Goal: Task Accomplishment & Management: Complete application form

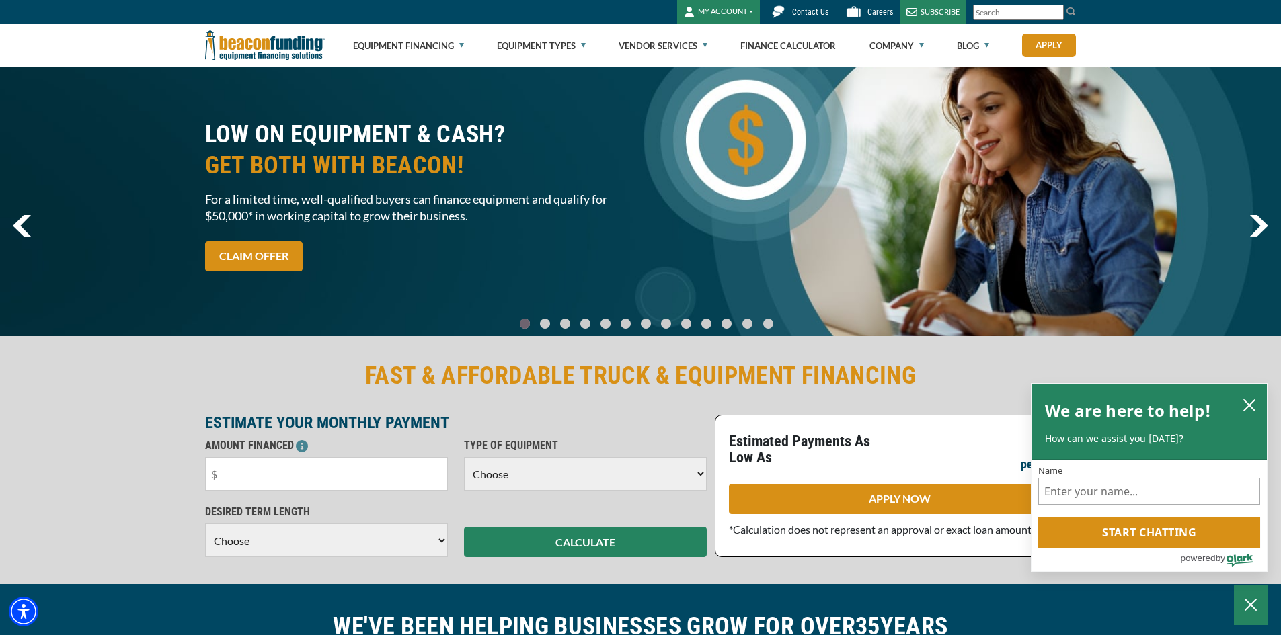
click at [718, 12] on button "MY ACCOUNT" at bounding box center [718, 12] width 83 height 24
click at [719, 39] on link "Login" at bounding box center [731, 40] width 106 height 32
click at [714, 17] on button "MY ACCOUNT" at bounding box center [718, 12] width 83 height 24
click at [711, 40] on link "Login" at bounding box center [731, 40] width 106 height 32
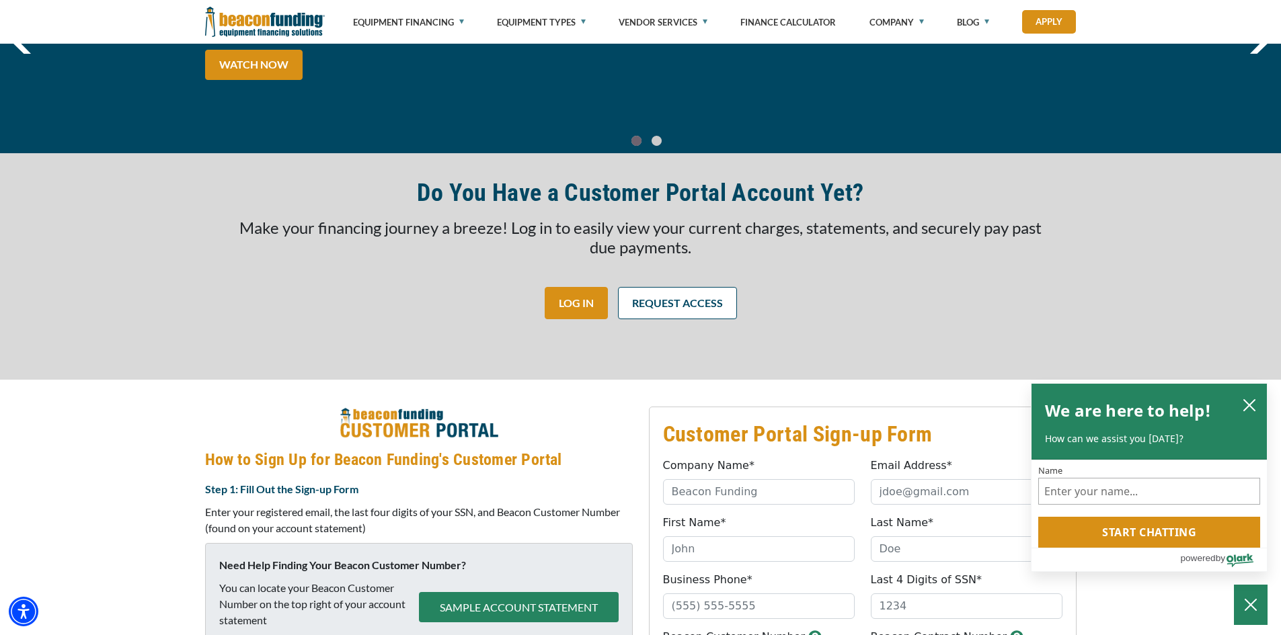
scroll to position [132, 0]
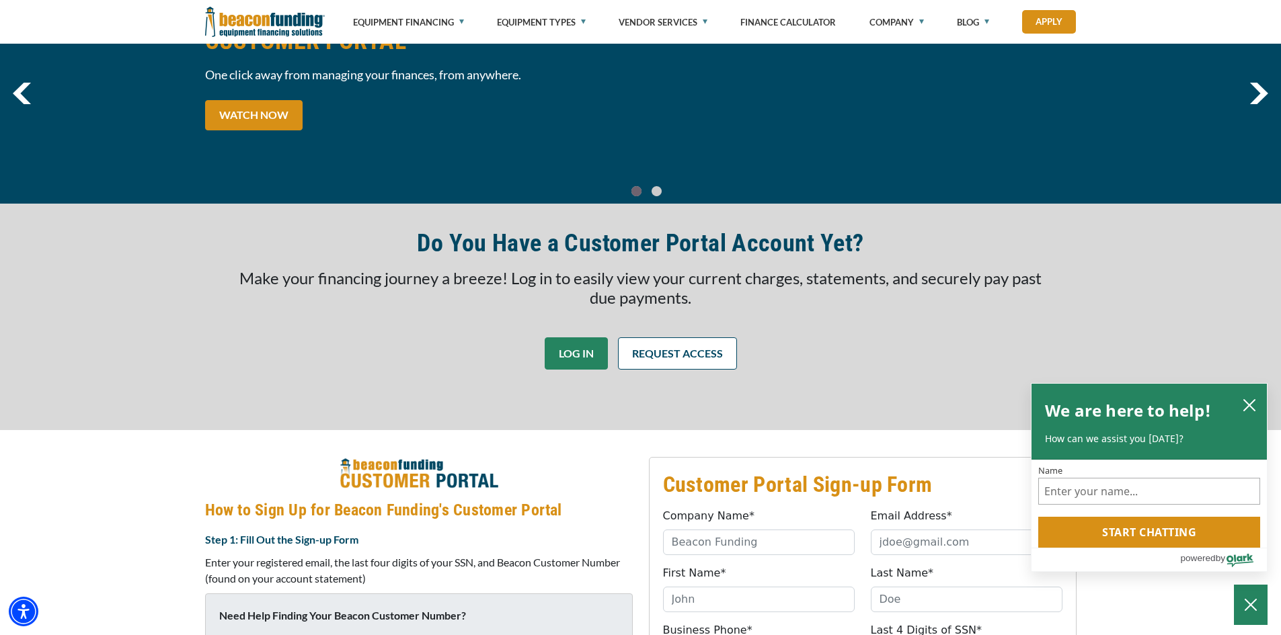
click at [576, 362] on link "LOG IN" at bounding box center [576, 353] width 63 height 32
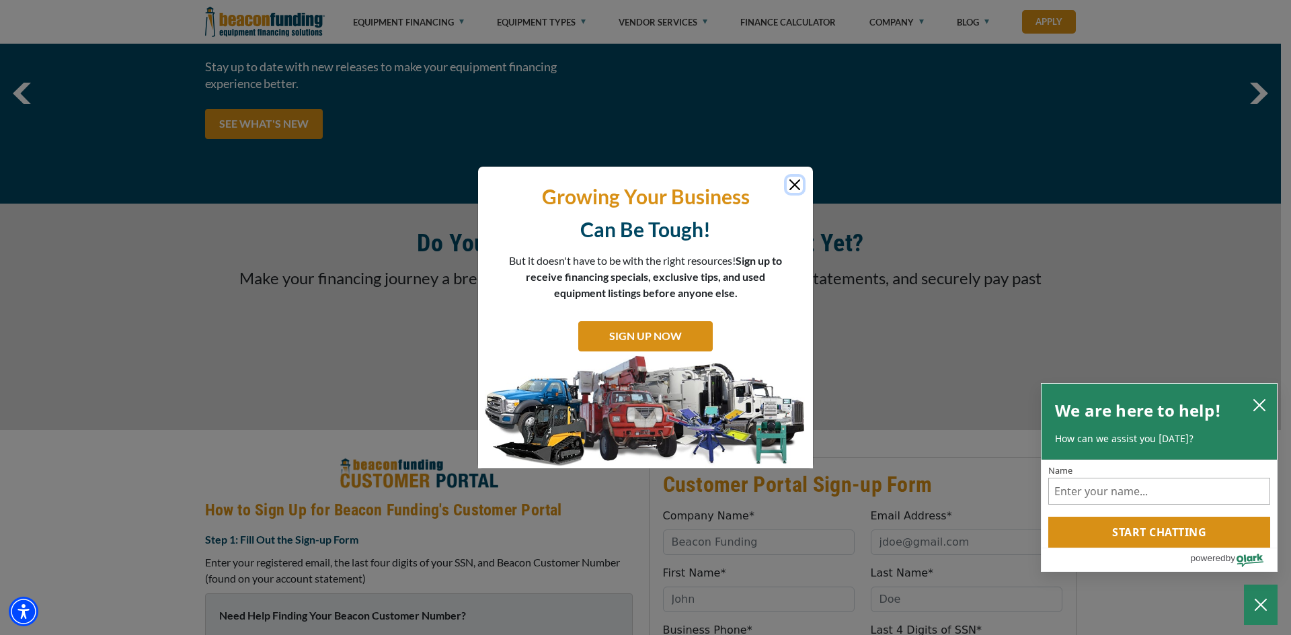
click at [791, 188] on button "Close" at bounding box center [795, 185] width 16 height 16
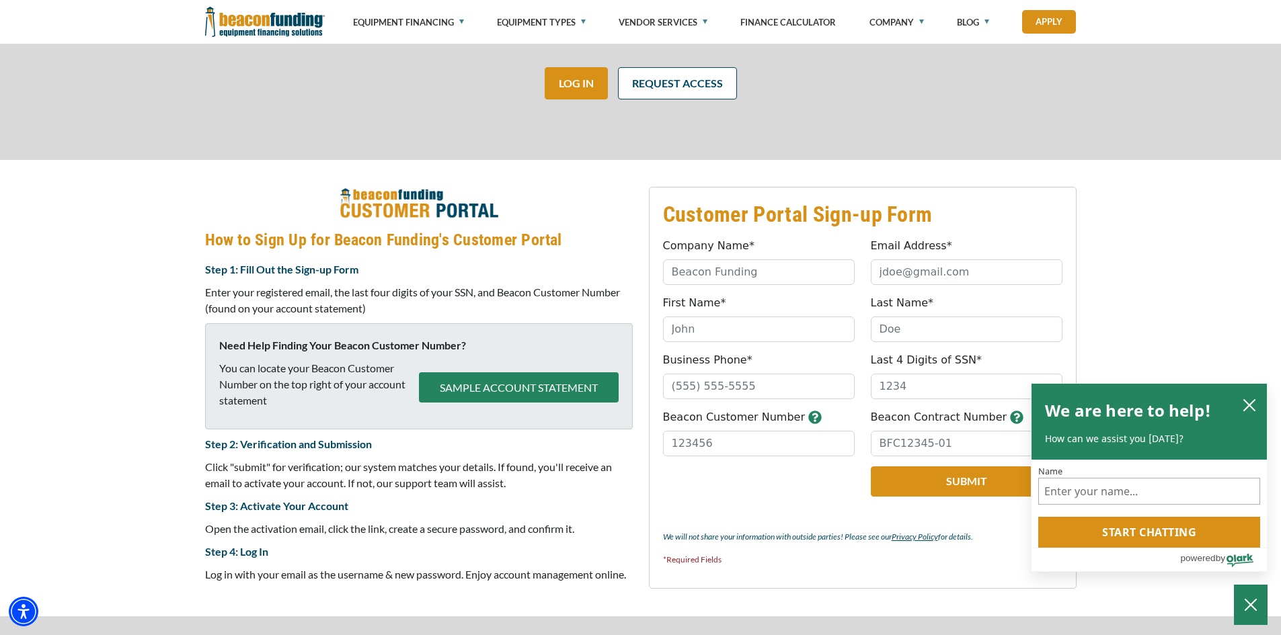
scroll to position [401, 0]
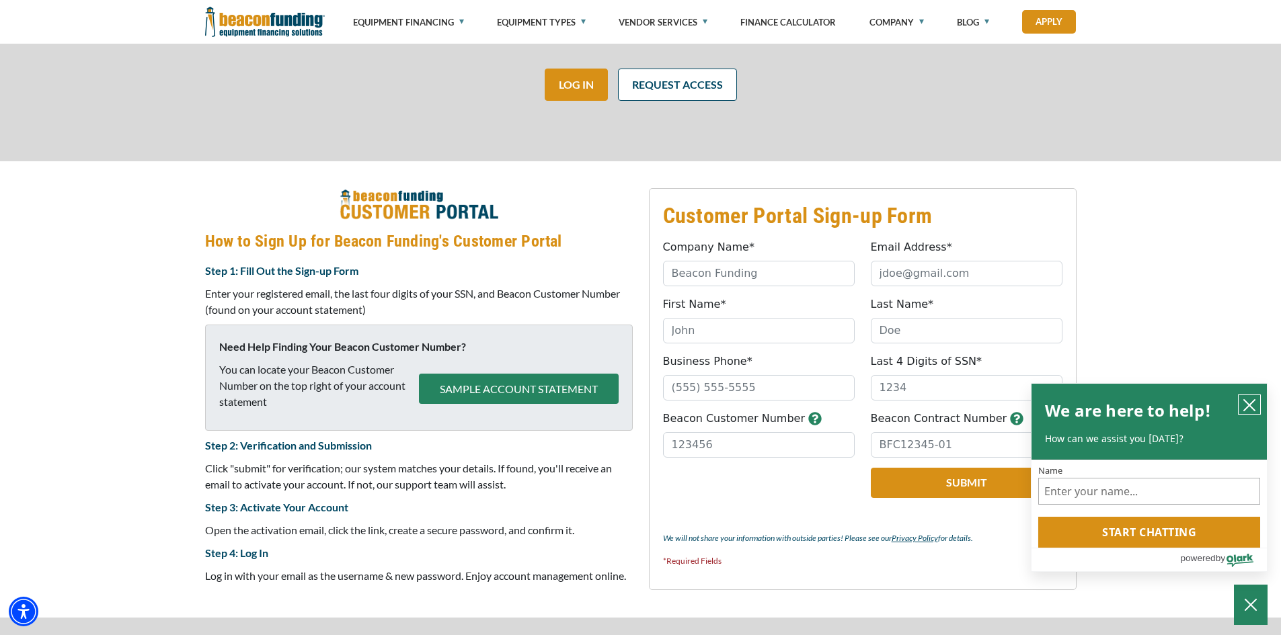
click at [1245, 403] on icon "close chatbox" at bounding box center [1248, 405] width 13 height 13
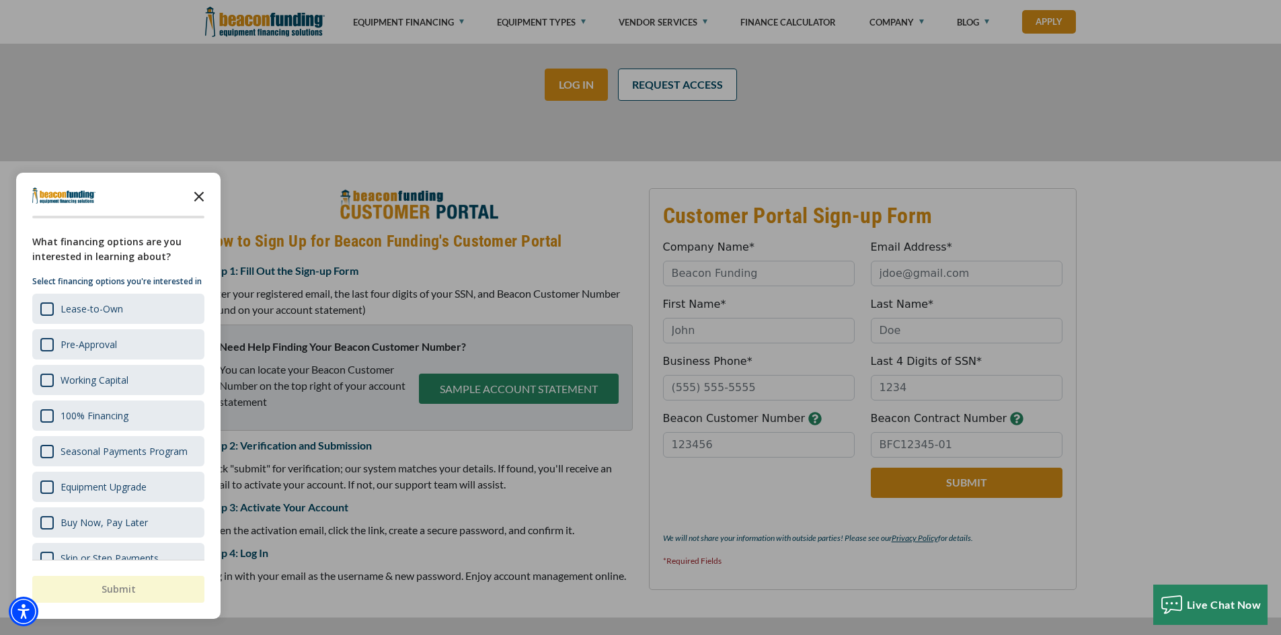
click at [201, 191] on icon "Close the survey" at bounding box center [199, 195] width 27 height 27
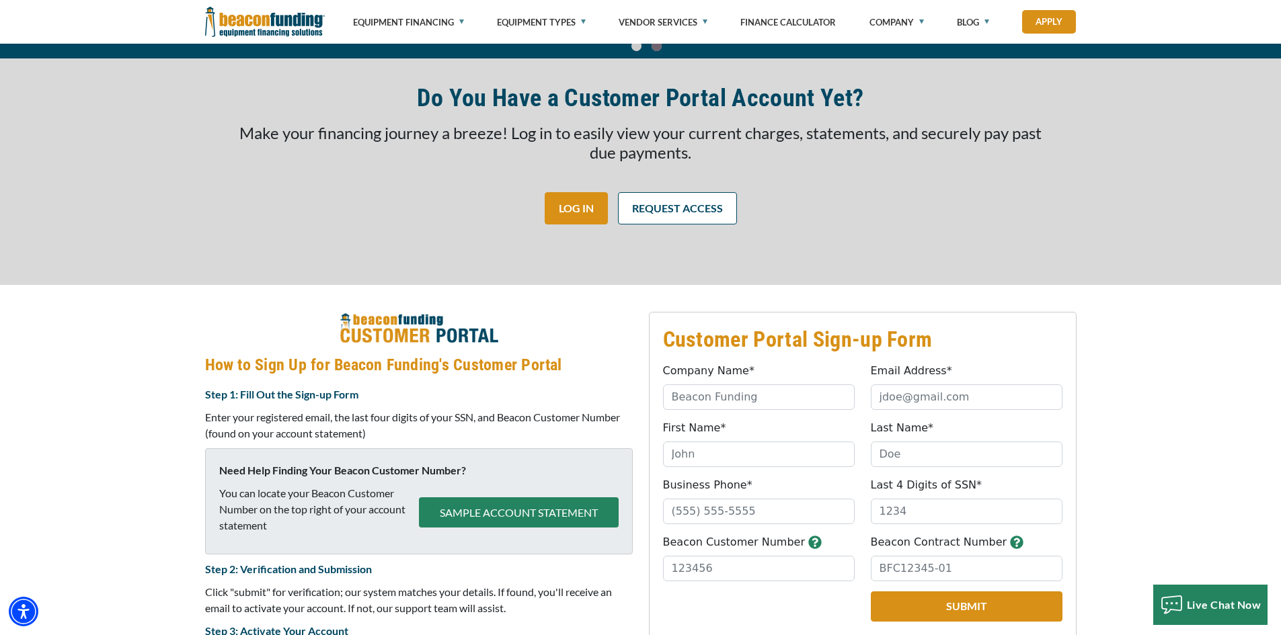
scroll to position [267, 0]
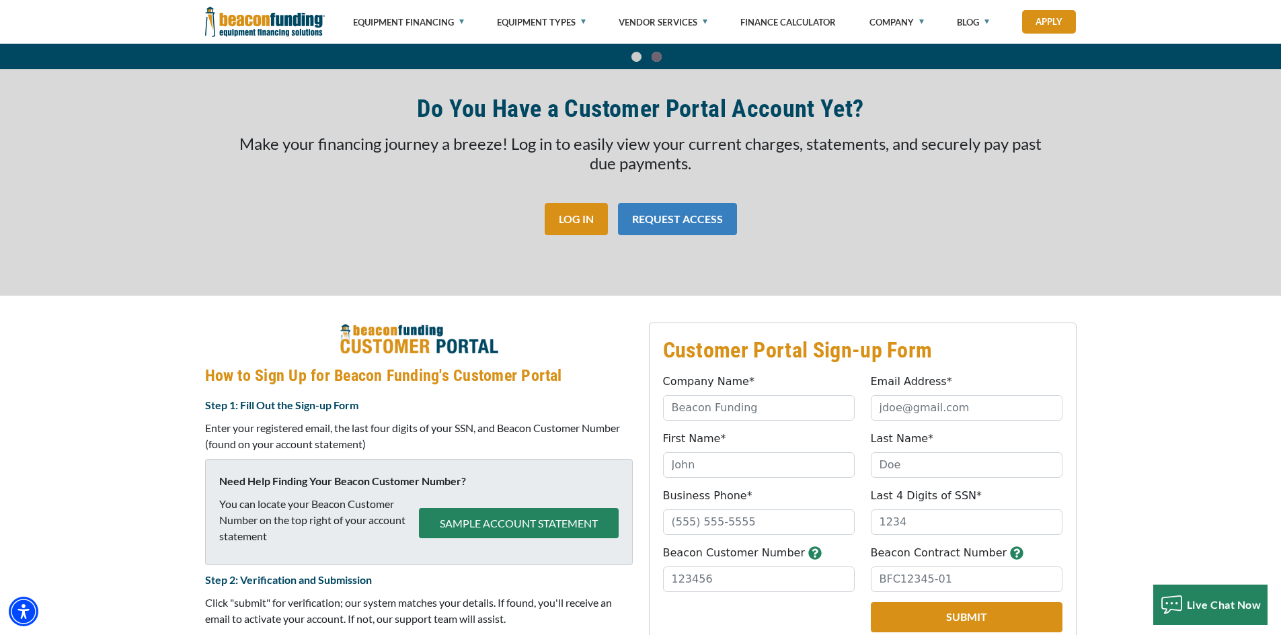
click at [703, 212] on link "REQUEST ACCESS" at bounding box center [677, 219] width 119 height 32
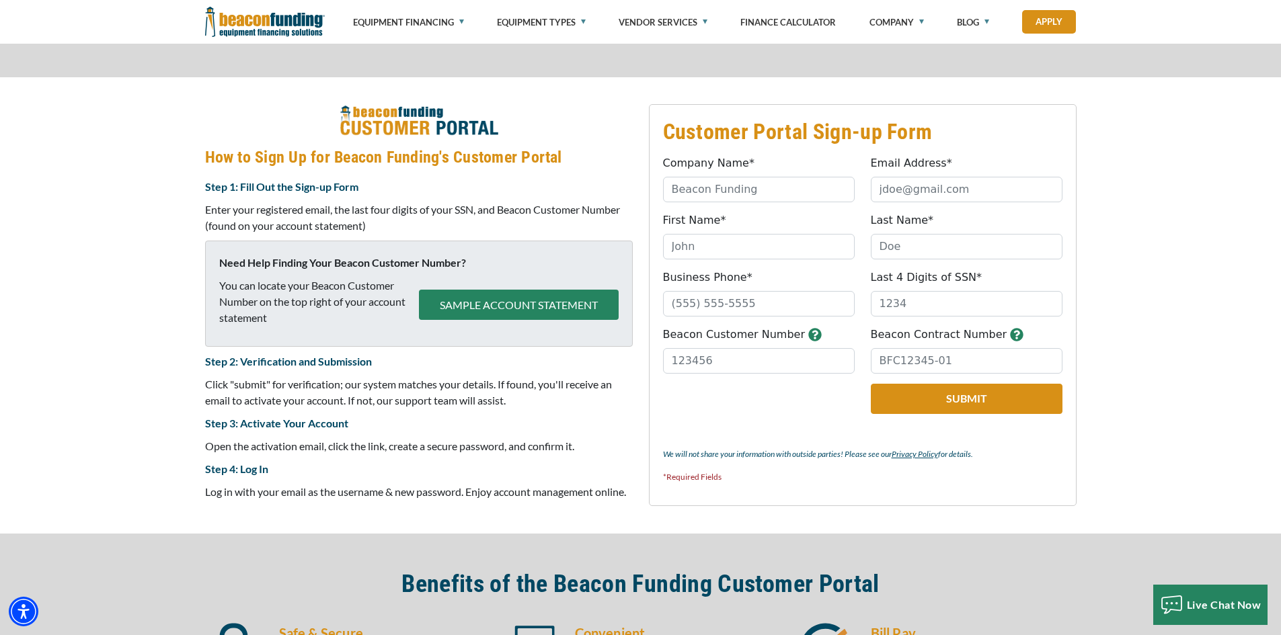
scroll to position [536, 0]
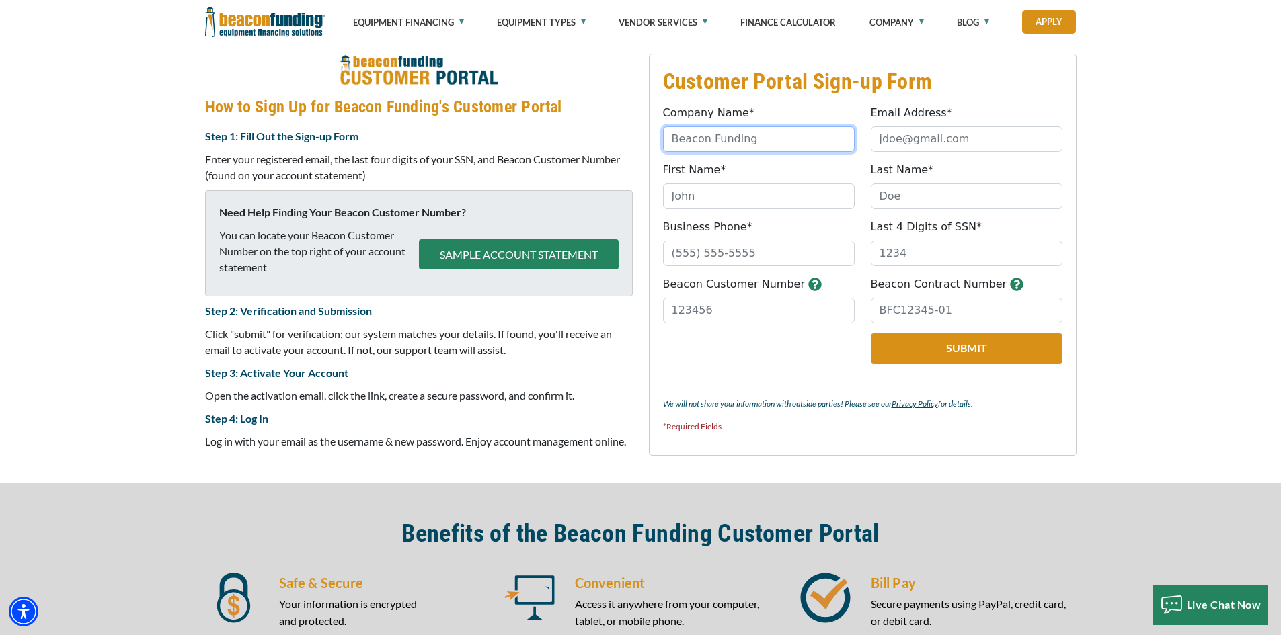
click at [736, 139] on input "Company Name*" at bounding box center [759, 139] width 192 height 26
type input "Enterprise Bedding"
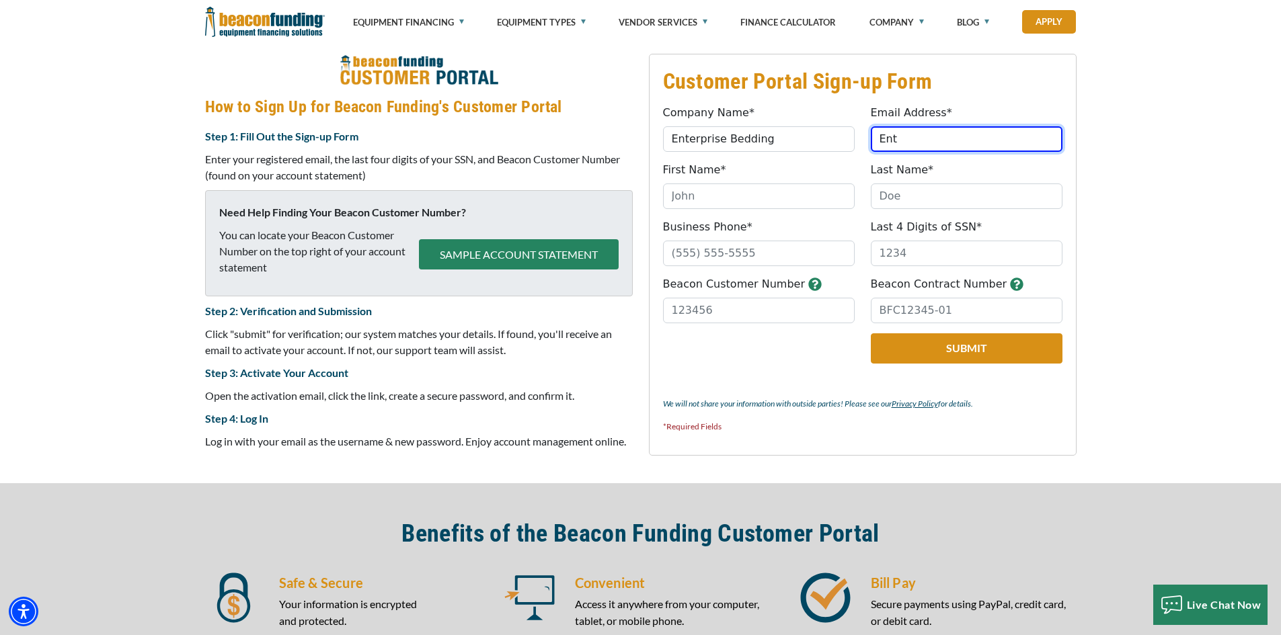
type input "[EMAIL_ADDRESS][DOMAIN_NAME]"
click at [778, 192] on input "First Name*" at bounding box center [759, 197] width 192 height 26
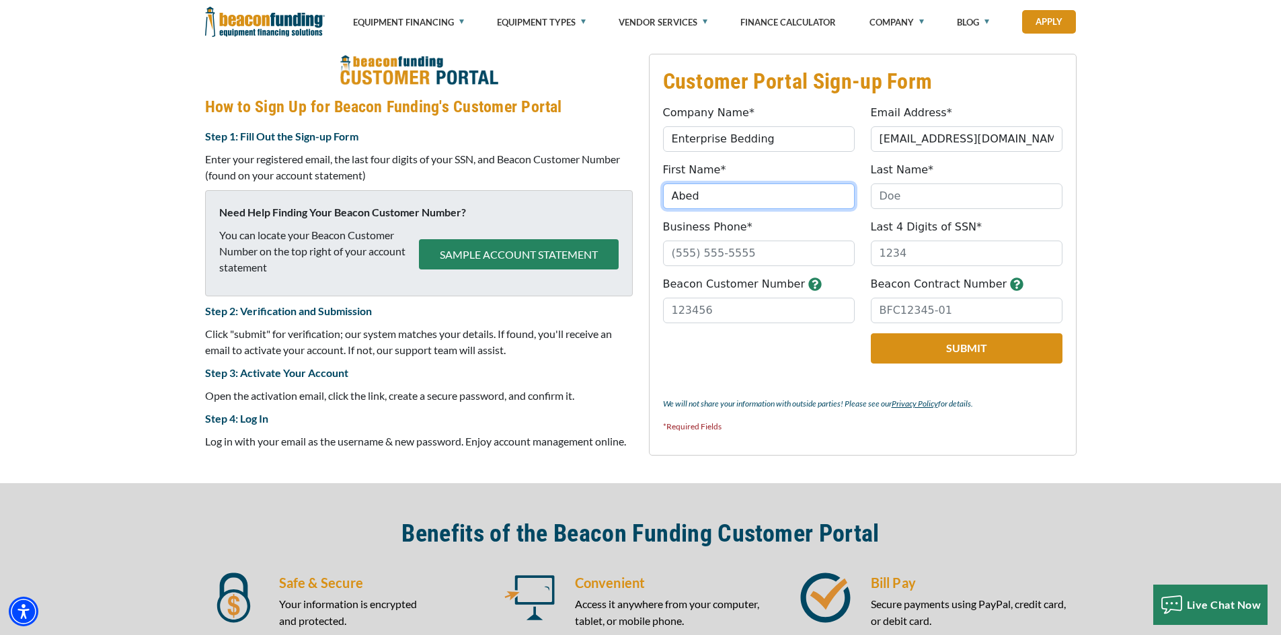
type input "Abed"
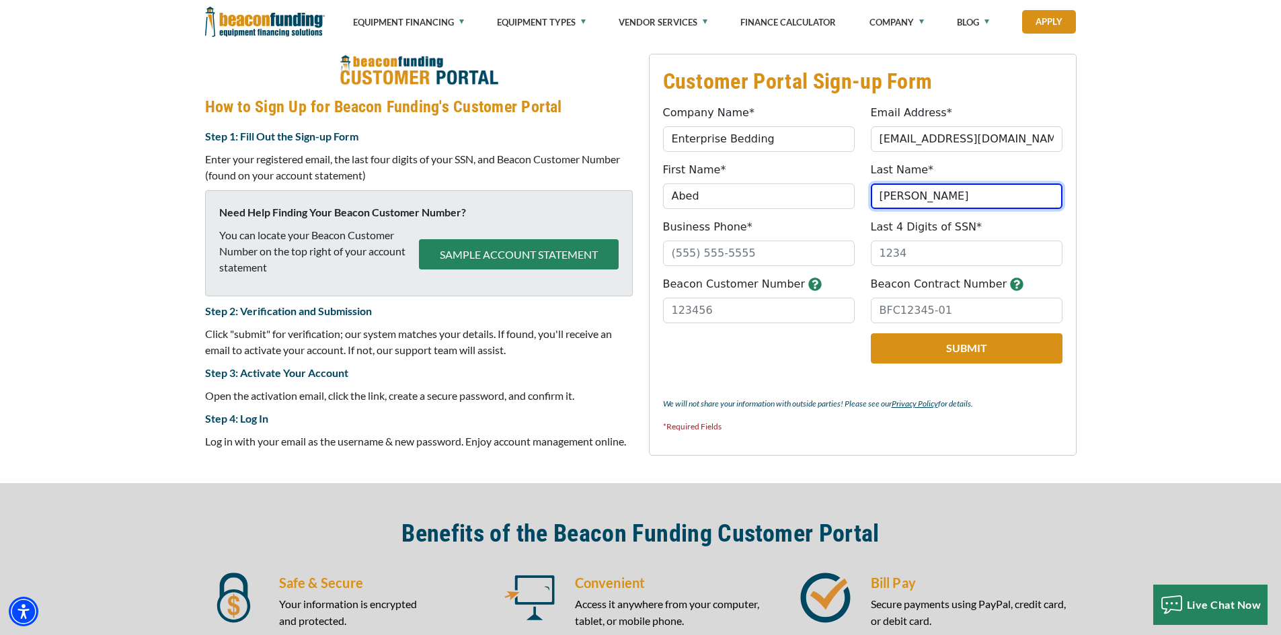
type input "[PERSON_NAME]"
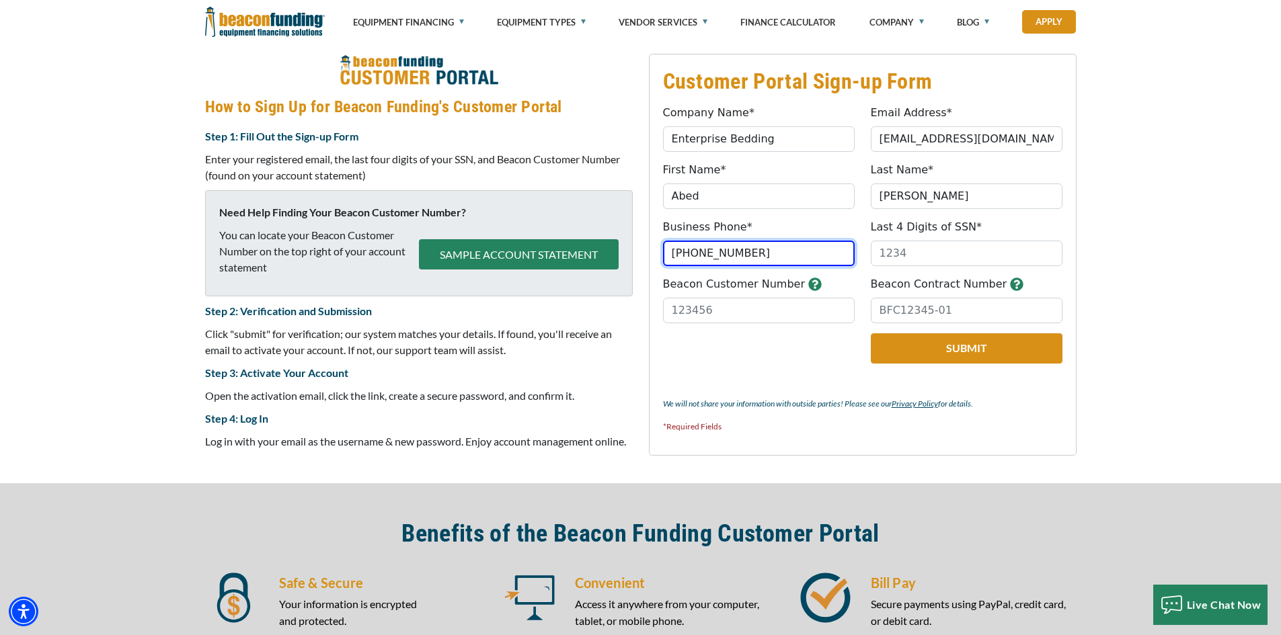
type input "[PHONE_NUMBER]"
click at [910, 256] on input "Last 4 Digits of SSN*" at bounding box center [967, 254] width 192 height 26
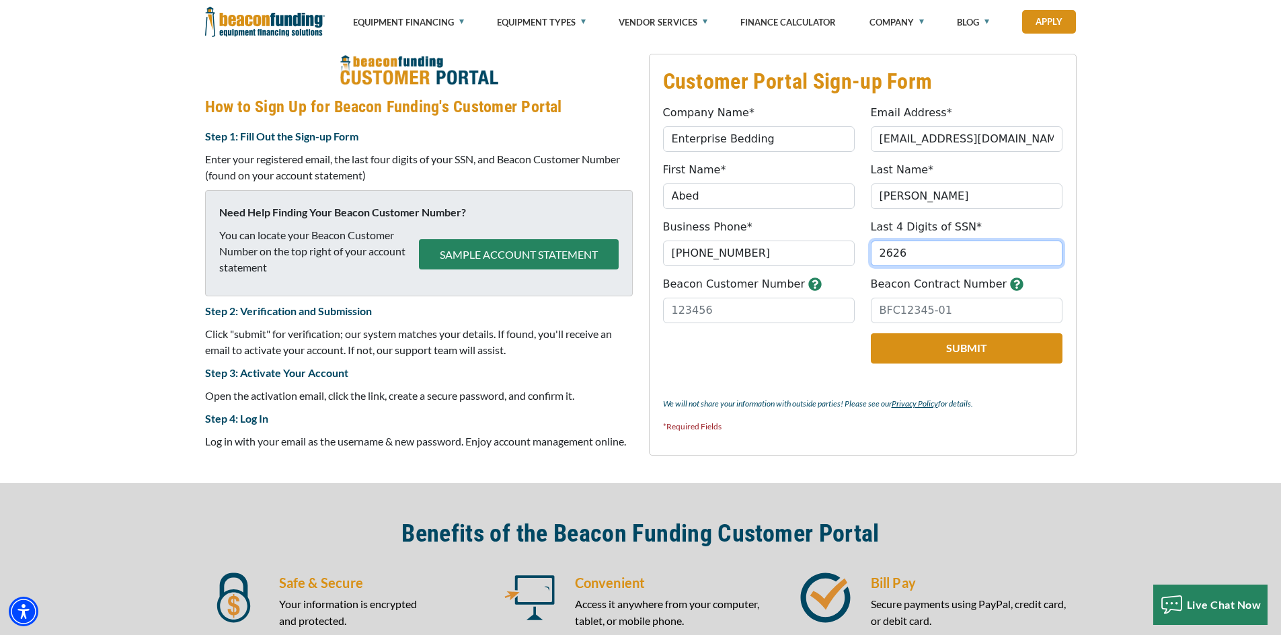
click at [910, 256] on input "2626" at bounding box center [967, 254] width 192 height 26
type input "2"
click at [786, 312] on input "Beacon Customer Number" at bounding box center [759, 311] width 192 height 26
type input "849313"
click at [923, 315] on input "Beacon Contract Number" at bounding box center [967, 311] width 192 height 26
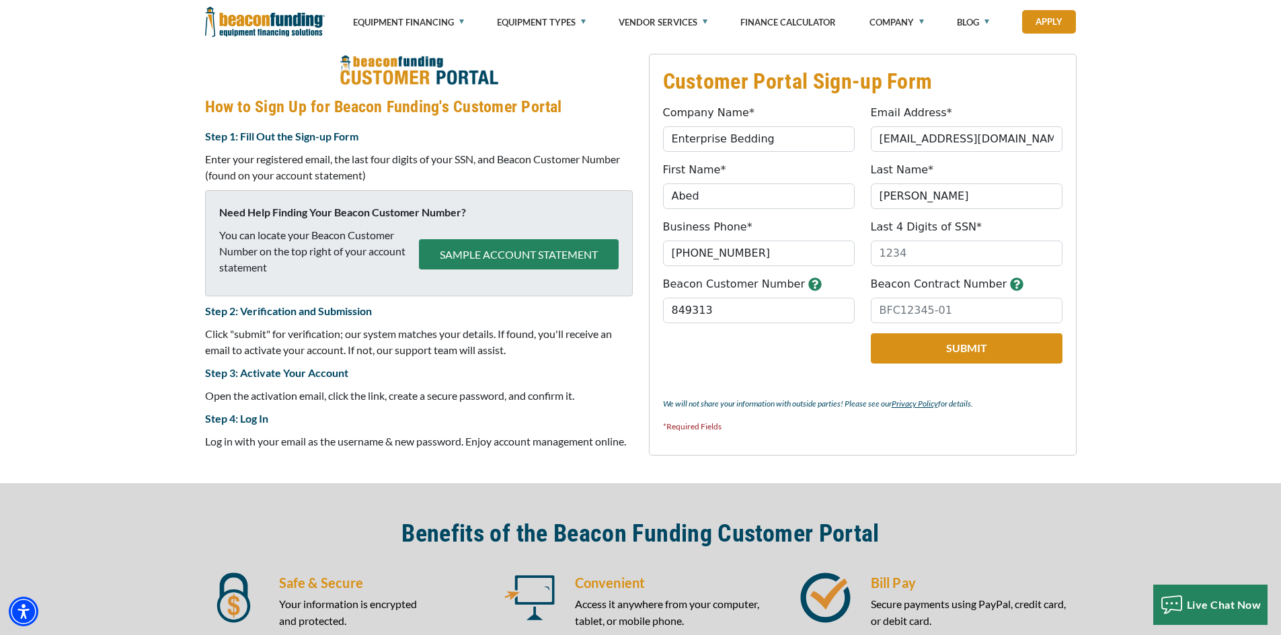
click at [1010, 280] on icon "button" at bounding box center [1016, 284] width 13 height 13
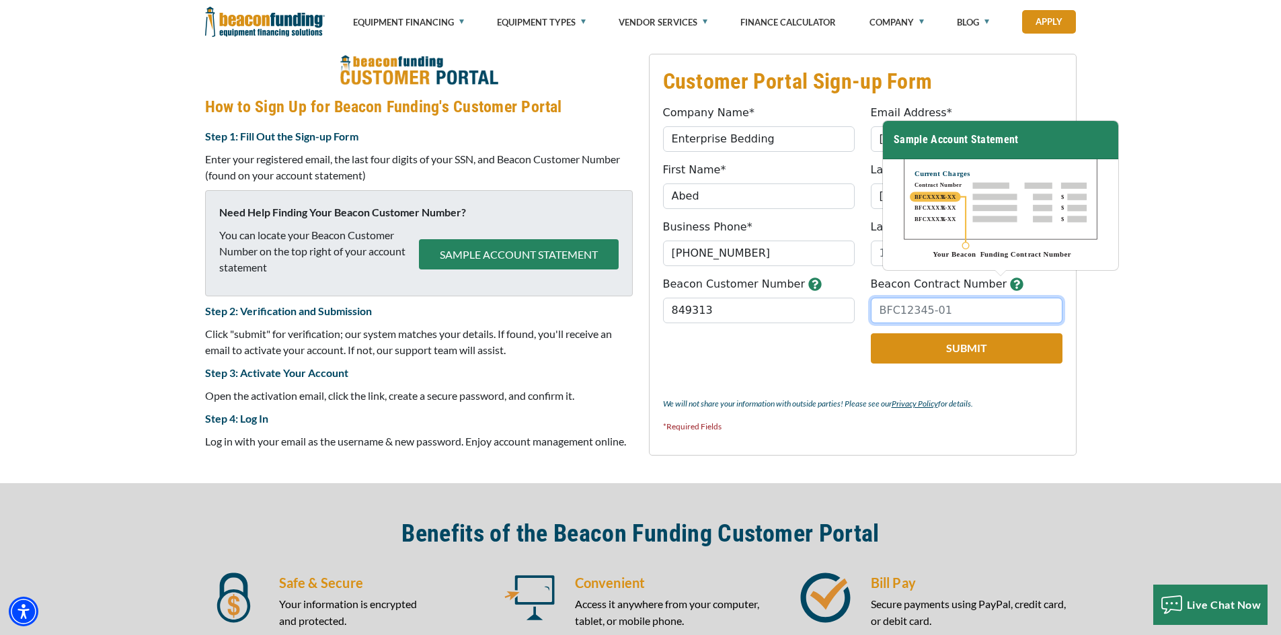
click at [897, 312] on input "Beacon Contract Number" at bounding box center [967, 311] width 192 height 26
paste input "Contract Pa"
type input "C"
